Goal: Use online tool/utility: Utilize a website feature to perform a specific function

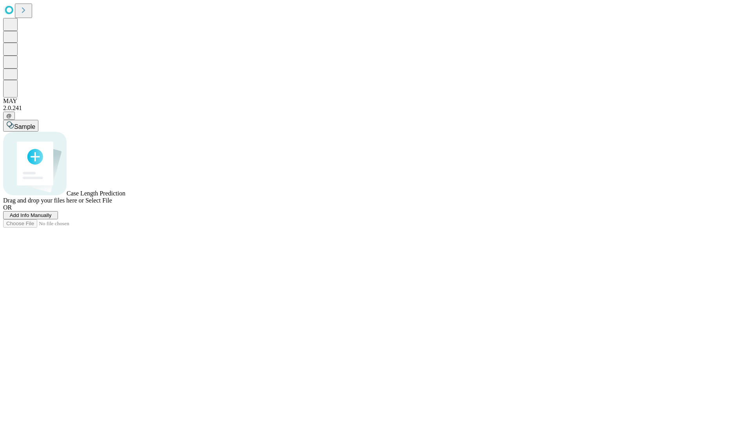
click at [52, 218] on span "Add Info Manually" at bounding box center [31, 215] width 42 height 6
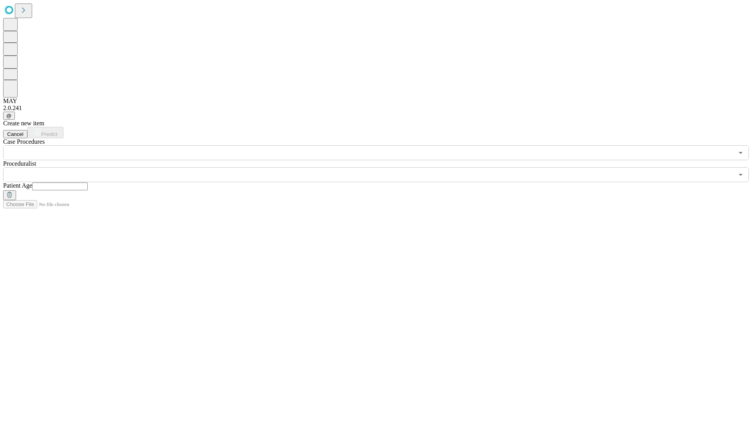
click at [88, 183] on input "text" at bounding box center [60, 187] width 56 height 8
type input "**"
click at [382, 167] on input "text" at bounding box center [368, 174] width 731 height 15
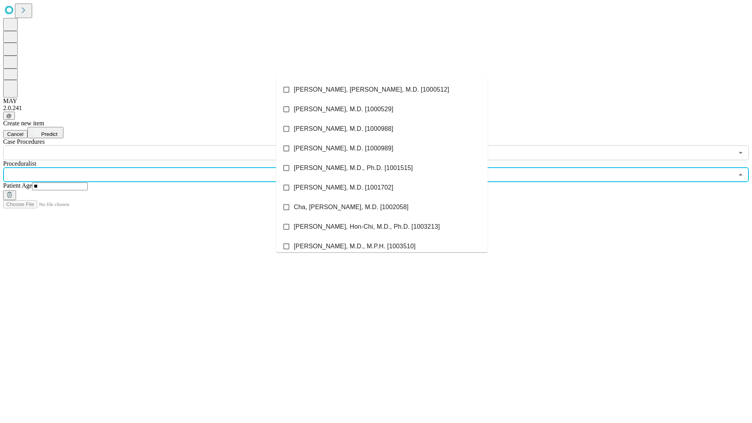
click at [382, 90] on li "[PERSON_NAME], [PERSON_NAME], M.D. [1000512]" at bounding box center [382, 90] width 212 height 20
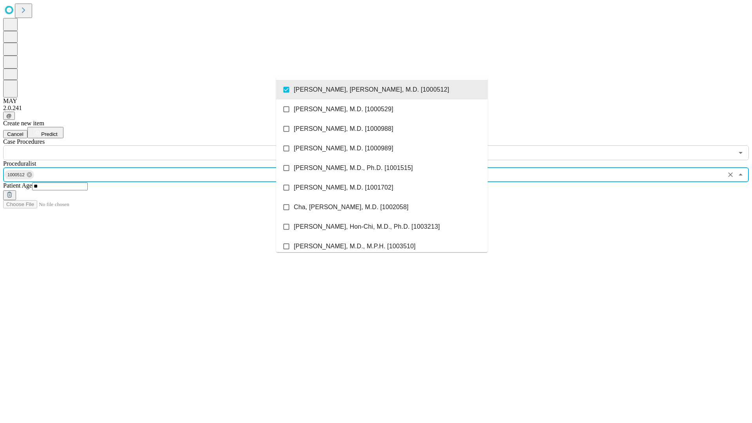
click at [165, 145] on input "text" at bounding box center [368, 152] width 731 height 15
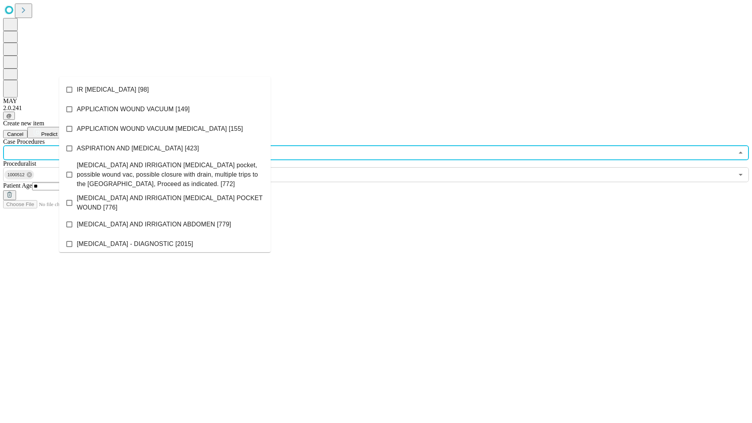
click at [165, 90] on li "IR [MEDICAL_DATA] [98]" at bounding box center [165, 90] width 212 height 20
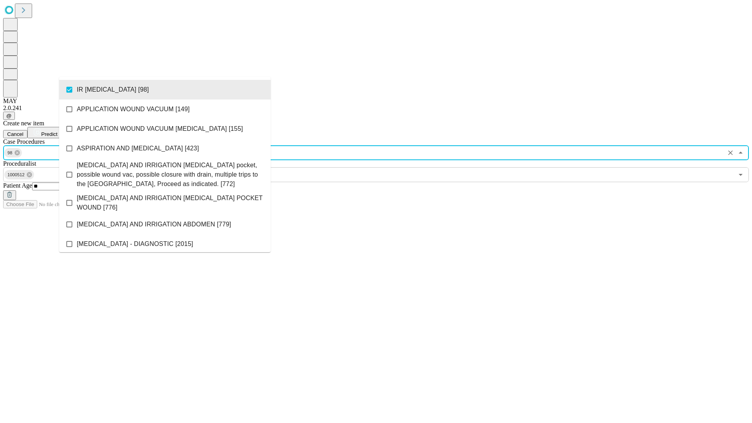
click at [57, 131] on span "Predict" at bounding box center [49, 134] width 16 height 6
